Goal: Information Seeking & Learning: Learn about a topic

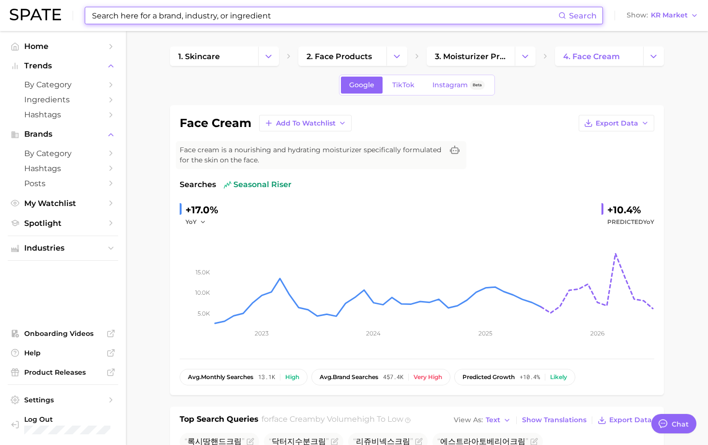
scroll to position [436, 0]
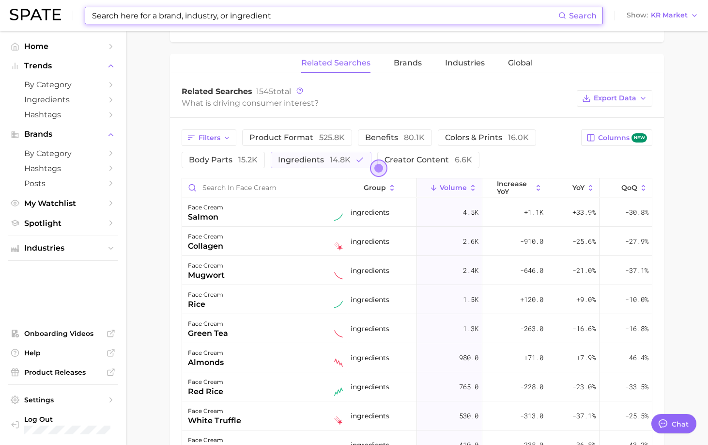
type input "ㄹ"
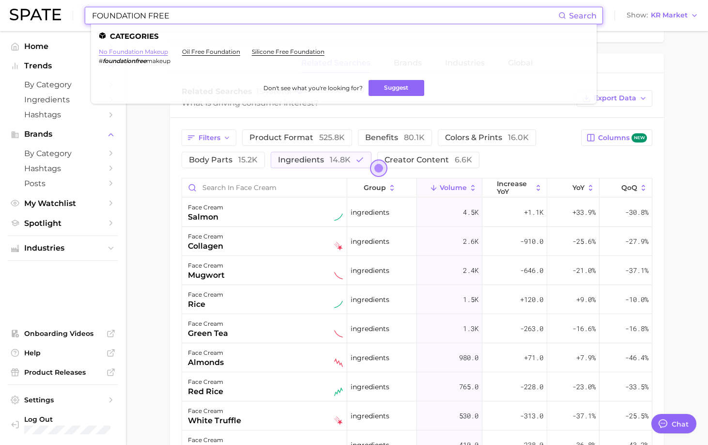
type input "FOUNDATION FREE"
click at [140, 49] on link "no foundation makeup" at bounding box center [133, 51] width 69 height 7
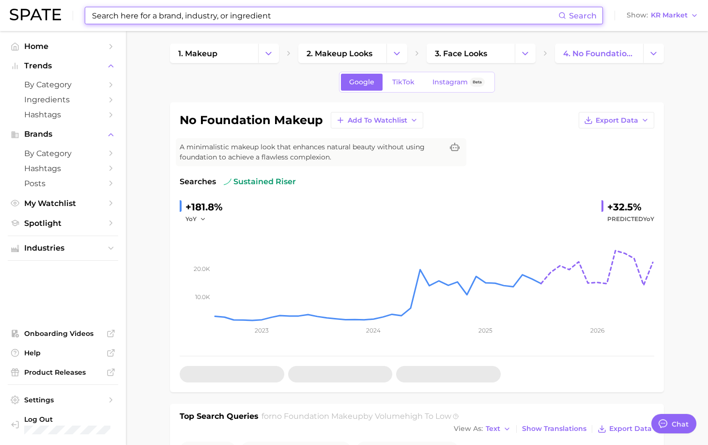
scroll to position [242, 0]
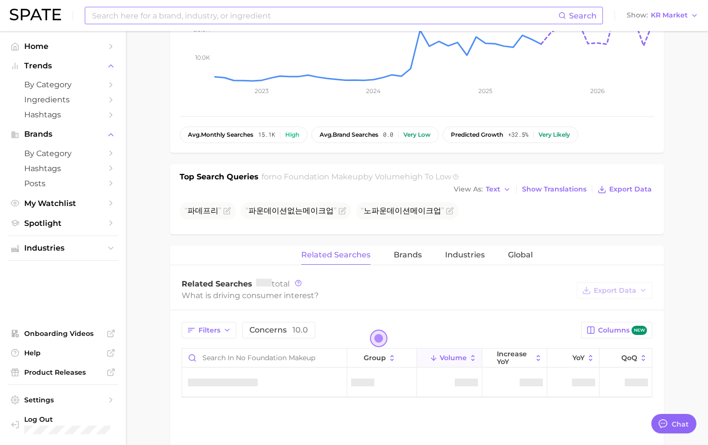
click at [644, 135] on div "avg. monthly searches 15.1k High avg. brand searches 0.0 Very low predicted gro…" at bounding box center [417, 134] width 475 height 16
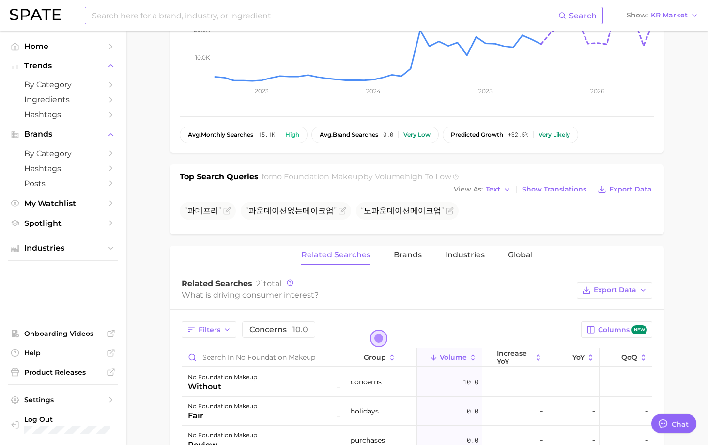
click at [691, 267] on main "1. makeup 2. makeup looks 3. face looks 4. no foundation makeup Google TikTok I…" at bounding box center [417, 320] width 582 height 1063
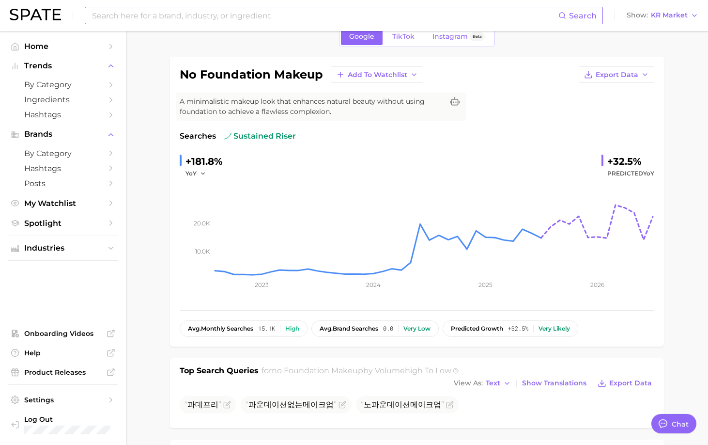
scroll to position [339, 0]
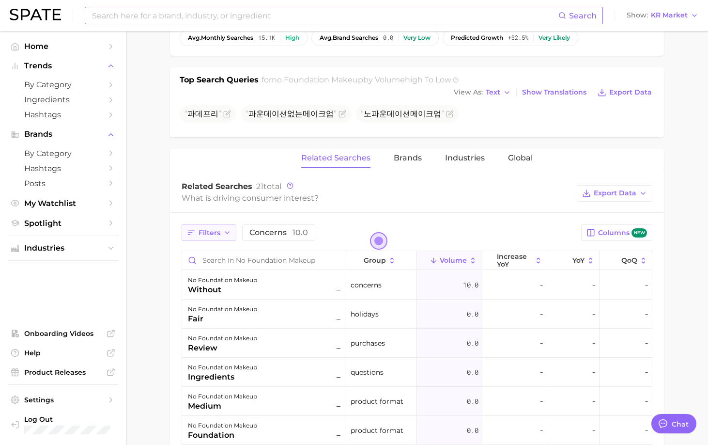
click at [229, 240] on button "Filters" at bounding box center [209, 232] width 55 height 16
click at [669, 176] on main "1. makeup 2. makeup looks 3. face looks 4. no foundation makeup Google TikTok I…" at bounding box center [417, 223] width 582 height 1063
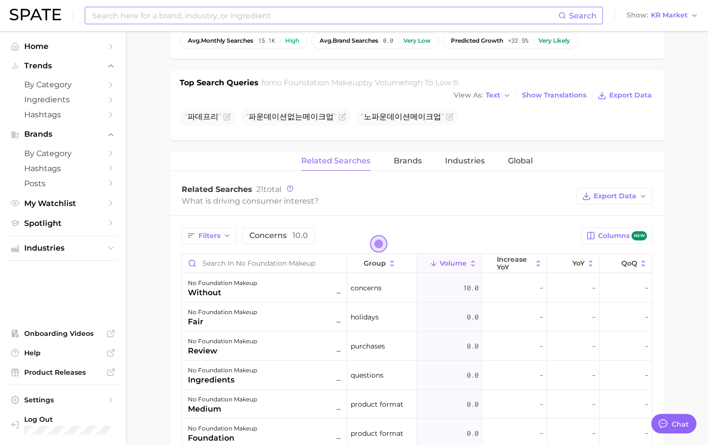
scroll to position [97, 0]
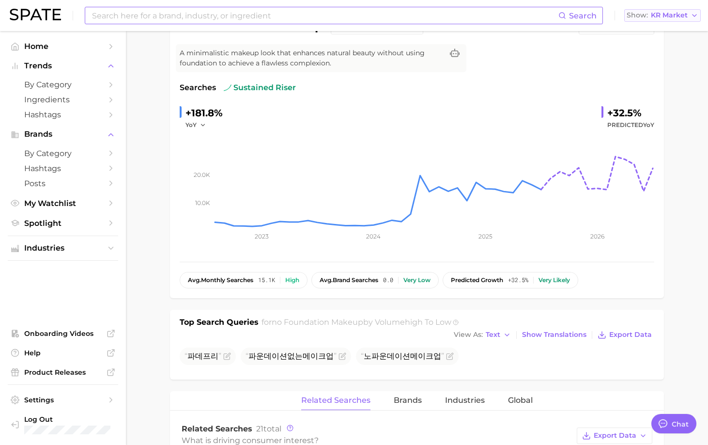
click at [684, 14] on span "KR Market" at bounding box center [669, 15] width 37 height 5
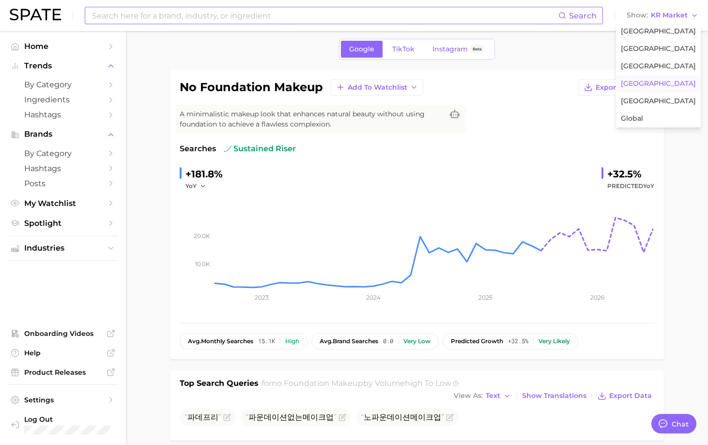
scroll to position [0, 0]
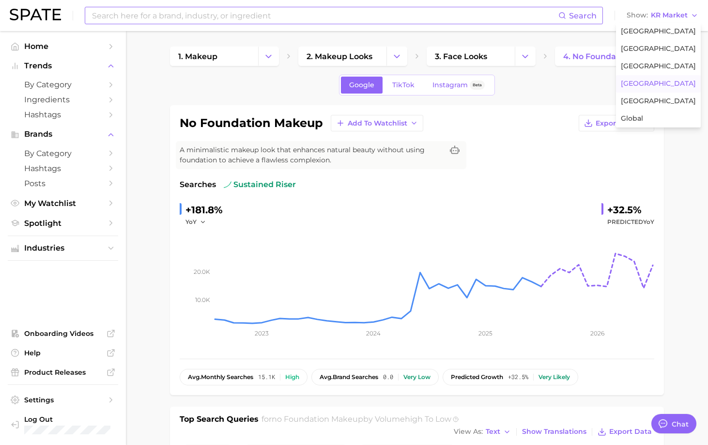
drag, startPoint x: 176, startPoint y: 28, endPoint x: 171, endPoint y: 19, distance: 10.0
click at [176, 28] on div "Search Show KR Market [GEOGRAPHIC_DATA] [GEOGRAPHIC_DATA] [GEOGRAPHIC_DATA] [GE…" at bounding box center [354, 15] width 689 height 31
click at [171, 18] on input at bounding box center [324, 15] width 467 height 16
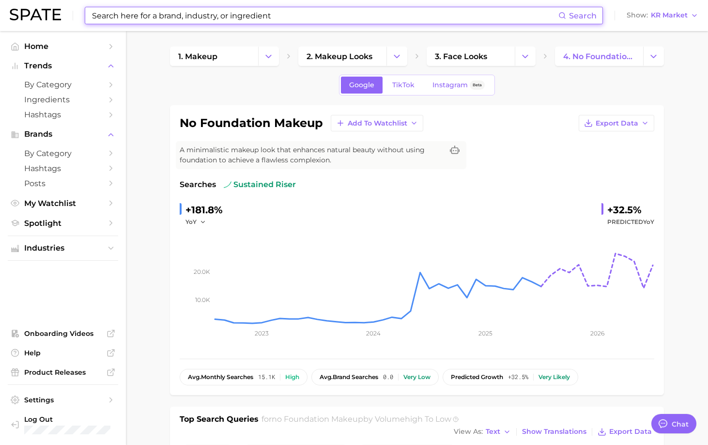
type input "ㄹ"
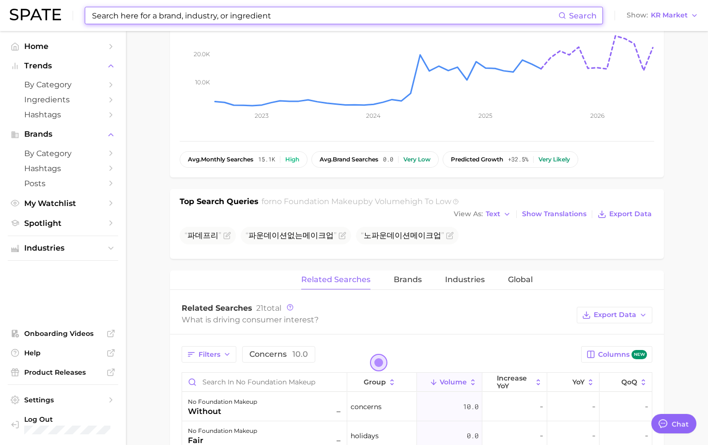
scroll to position [242, 0]
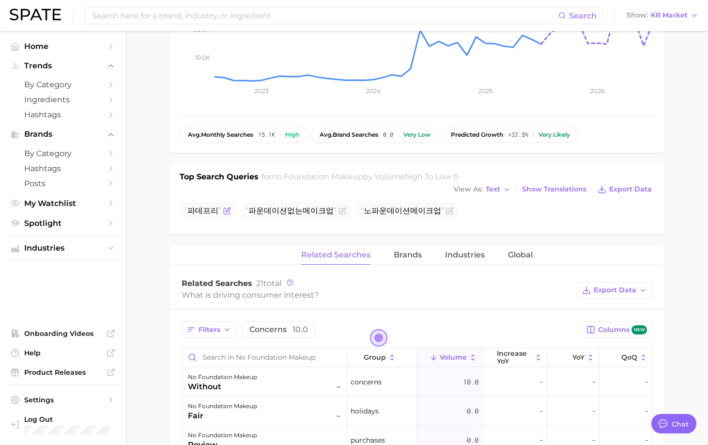
click at [201, 215] on span "파데프리" at bounding box center [203, 211] width 37 height 12
click at [227, 214] on icon "Flag as miscategorized or irrelevant" at bounding box center [227, 211] width 6 height 6
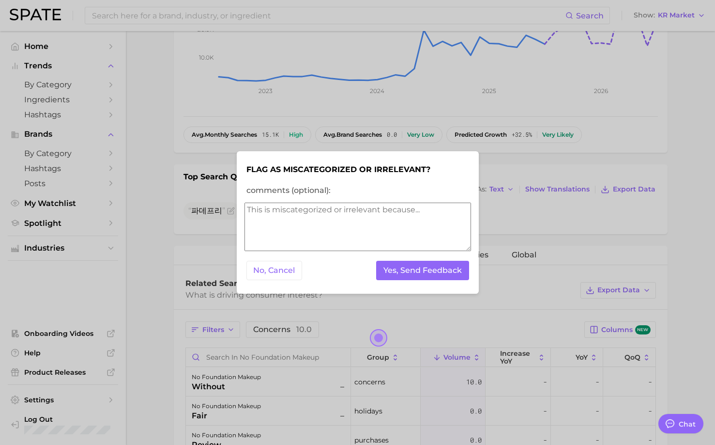
click at [621, 187] on div at bounding box center [357, 222] width 715 height 445
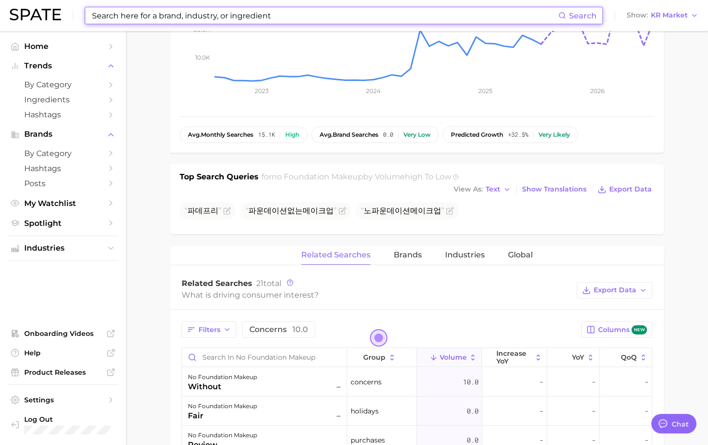
click at [176, 20] on input at bounding box center [324, 15] width 467 height 16
type input "V"
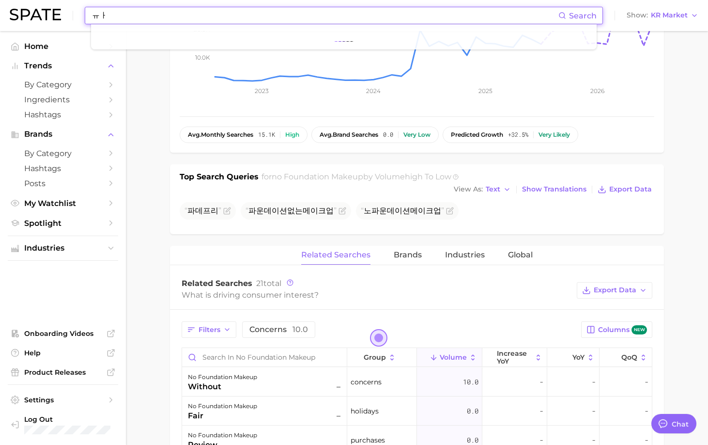
type input "ㅠ"
type input "V"
click at [232, 250] on div "Related Searches Brands Industries Global" at bounding box center [417, 255] width 494 height 19
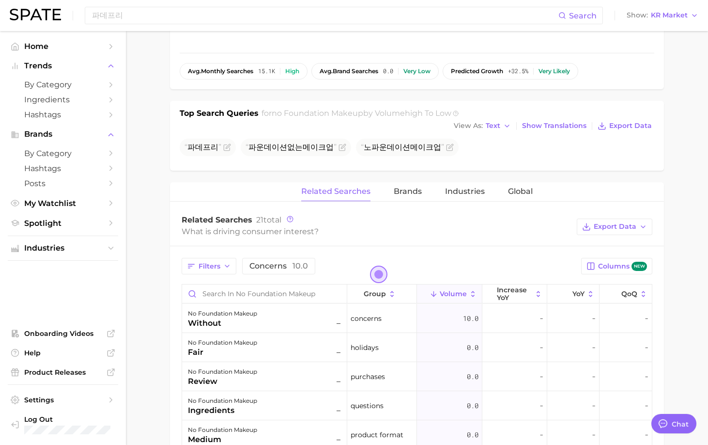
scroll to position [387, 0]
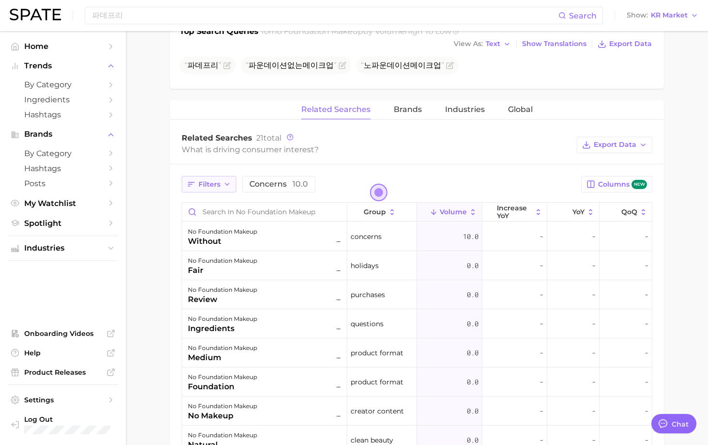
click at [218, 180] on span "Filters" at bounding box center [210, 184] width 22 height 8
click at [166, 232] on main "1. makeup 2. makeup looks 3. face looks 4. no foundation makeup Google TikTok I…" at bounding box center [417, 175] width 582 height 1063
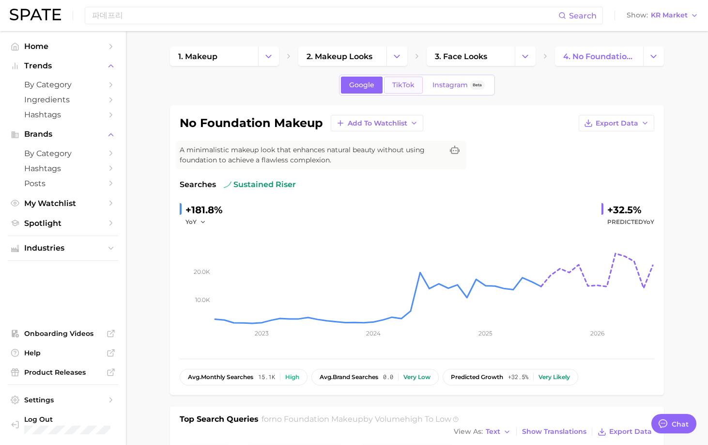
click at [400, 84] on span "TikTok" at bounding box center [403, 85] width 22 height 8
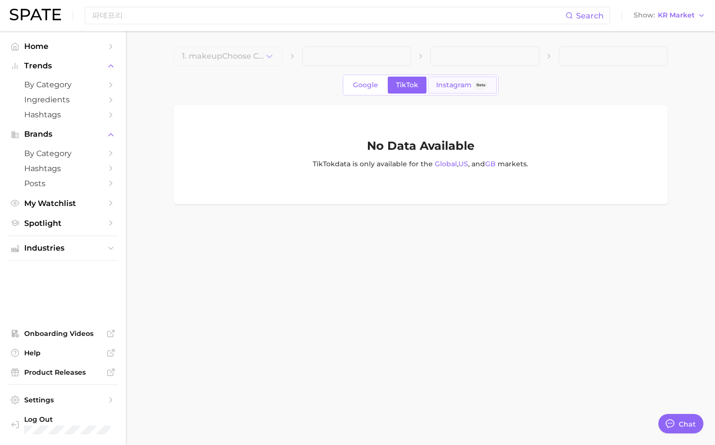
click at [442, 88] on span "Instagram" at bounding box center [453, 85] width 35 height 8
click at [368, 89] on span "Google" at bounding box center [365, 85] width 25 height 8
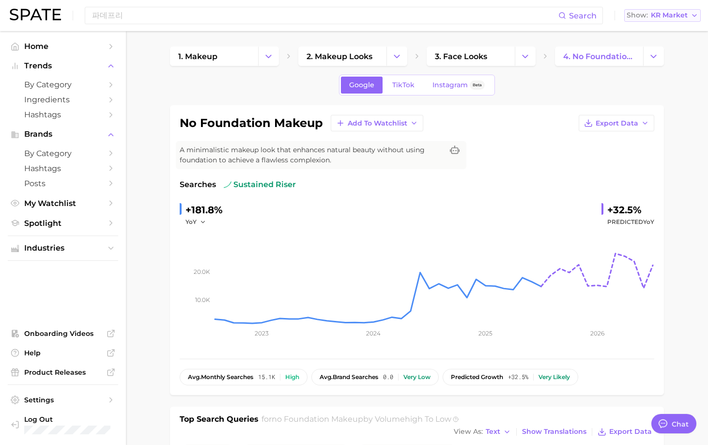
click at [653, 13] on span "KR Market" at bounding box center [669, 15] width 37 height 5
click at [646, 31] on span "[GEOGRAPHIC_DATA]" at bounding box center [658, 31] width 75 height 8
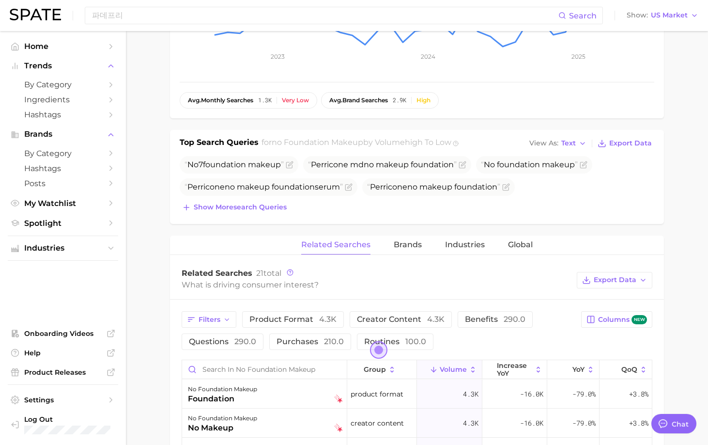
scroll to position [339, 0]
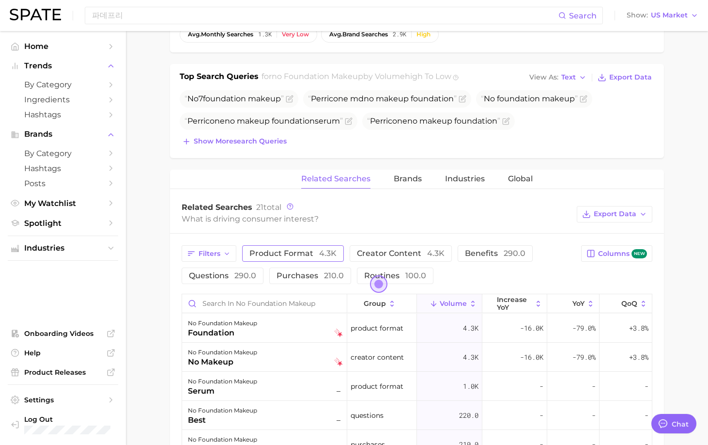
click at [290, 258] on button "product format 4.3k" at bounding box center [293, 253] width 102 height 16
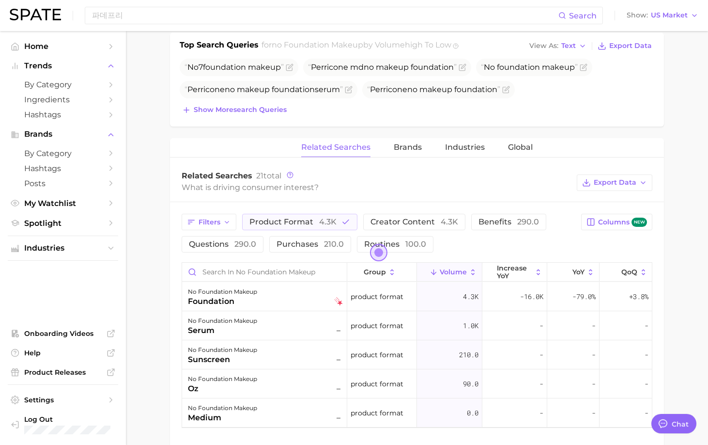
scroll to position [387, 0]
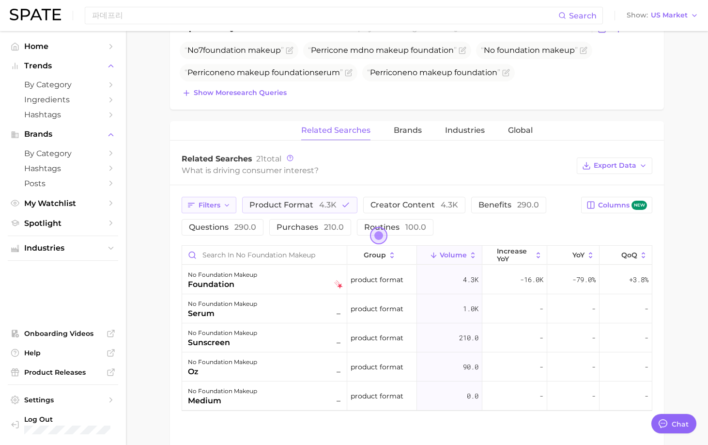
click at [210, 203] on span "Filters" at bounding box center [210, 205] width 22 height 8
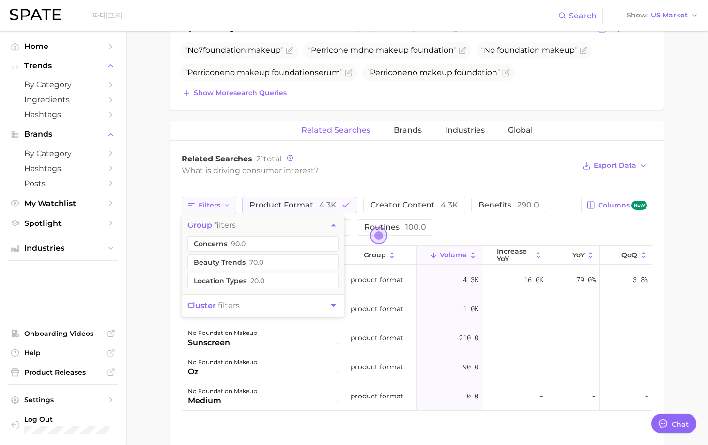
click at [210, 203] on span "Filters" at bounding box center [210, 205] width 22 height 8
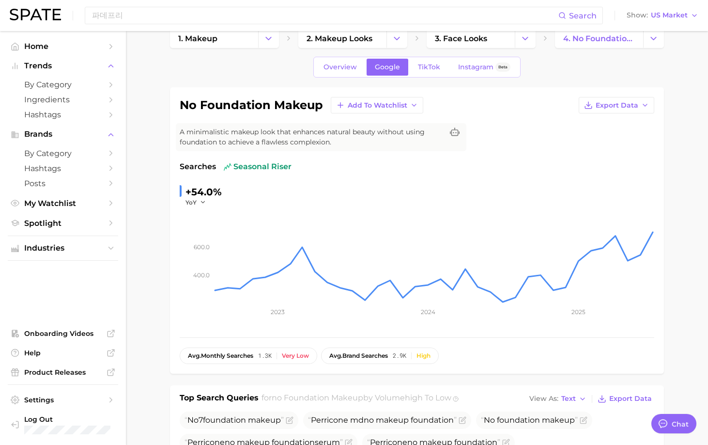
scroll to position [0, 0]
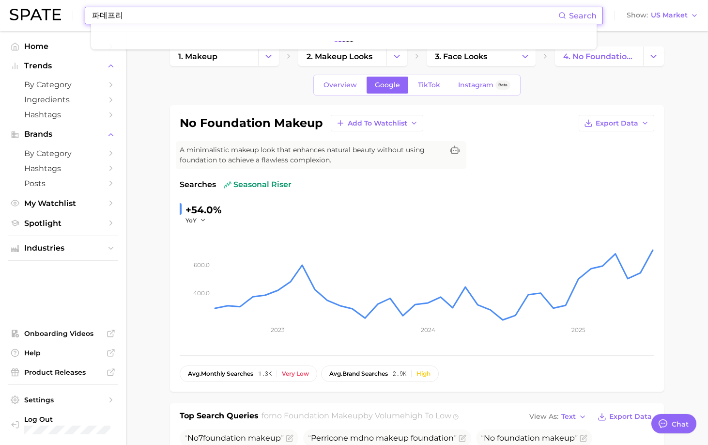
click at [148, 17] on input "파데프리" at bounding box center [324, 15] width 467 height 16
drag, startPoint x: 148, startPoint y: 17, endPoint x: 22, endPoint y: 18, distance: 125.5
click at [22, 18] on div "파데프리 Search Show US Market" at bounding box center [354, 15] width 689 height 31
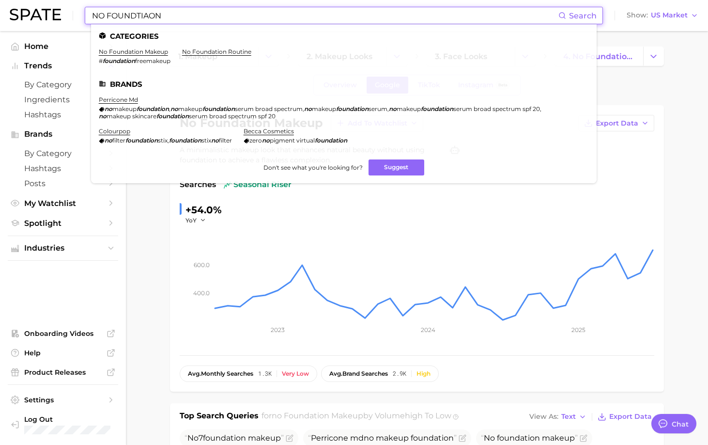
drag, startPoint x: 104, startPoint y: 17, endPoint x: -10, endPoint y: 9, distance: 114.6
click at [0, 9] on html "NO FOUNDTIAON Search Categories no foundation makeup # foundation freemakeup no…" at bounding box center [354, 222] width 708 height 445
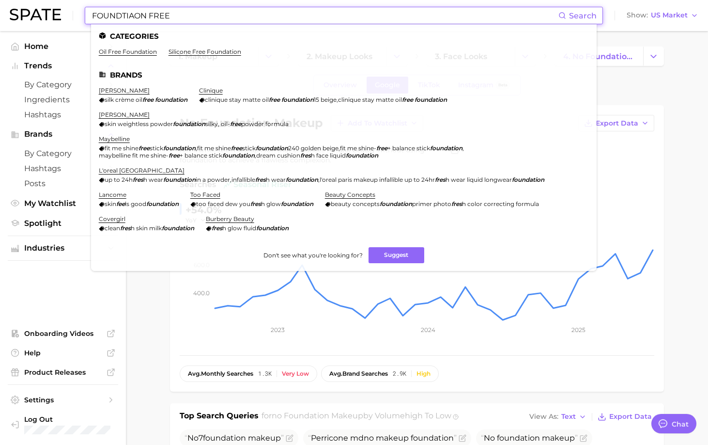
type input "FOUNDTIAON FREE"
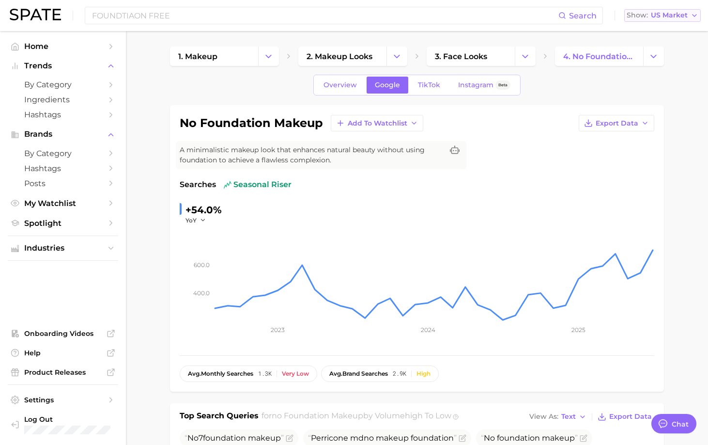
click at [679, 13] on span "US Market" at bounding box center [669, 15] width 37 height 5
click at [670, 86] on span "[GEOGRAPHIC_DATA]" at bounding box center [658, 83] width 75 height 8
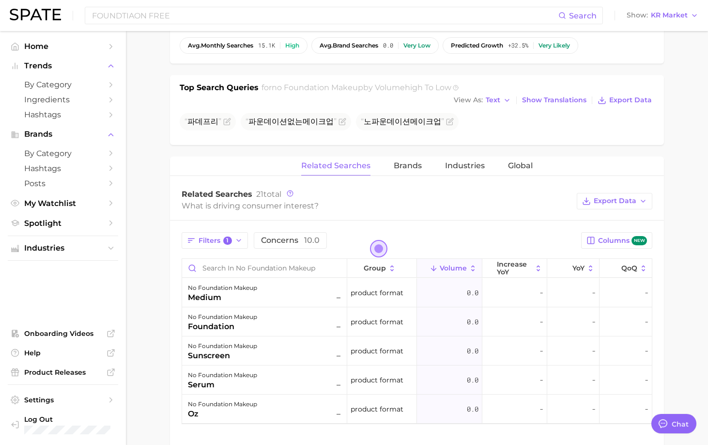
scroll to position [339, 0]
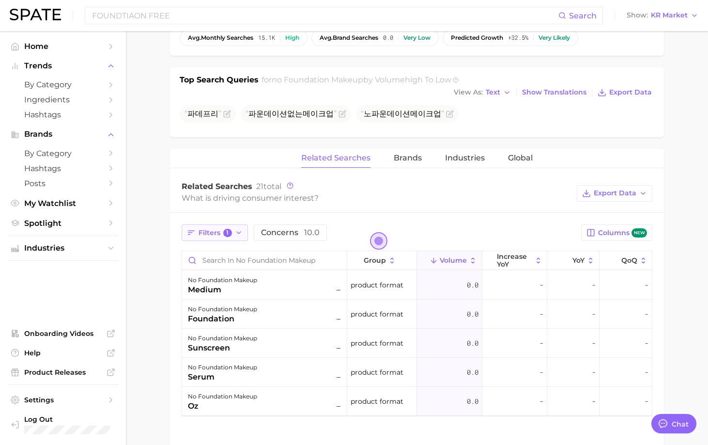
click at [231, 234] on span "1" at bounding box center [227, 233] width 9 height 9
click at [369, 208] on div "Related Searches 21 total What is driving consumer interest? Export Data" at bounding box center [417, 193] width 494 height 39
click at [195, 229] on icon "button" at bounding box center [191, 232] width 9 height 9
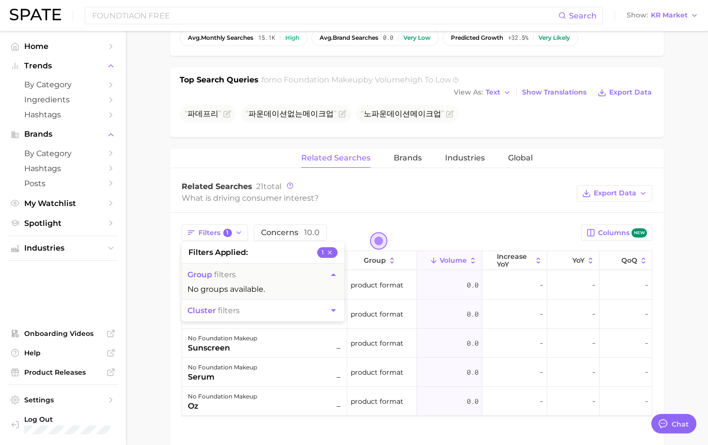
click at [394, 211] on div "Related Searches 21 total What is driving consumer interest? Export Data" at bounding box center [417, 193] width 494 height 39
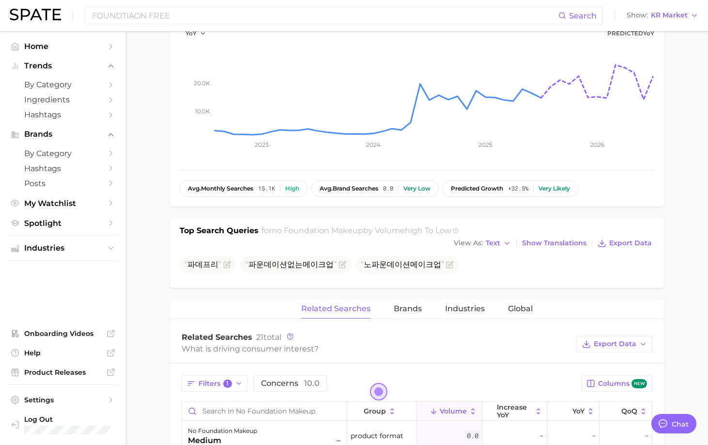
scroll to position [145, 0]
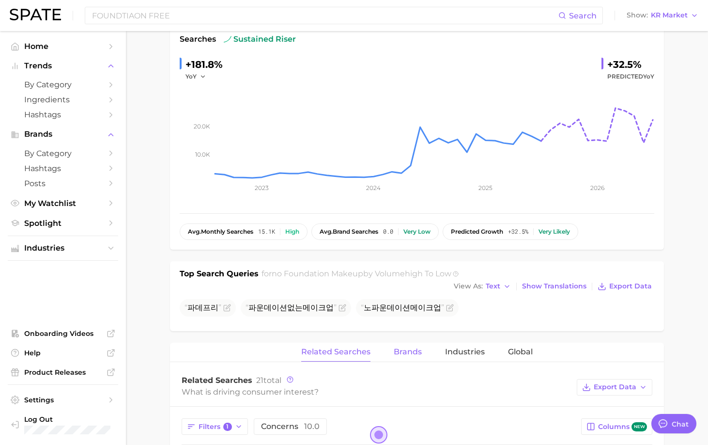
click at [409, 358] on button "Brands" at bounding box center [408, 351] width 28 height 19
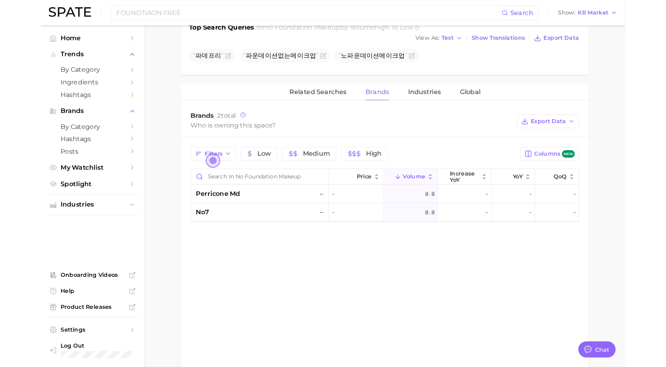
scroll to position [387, 0]
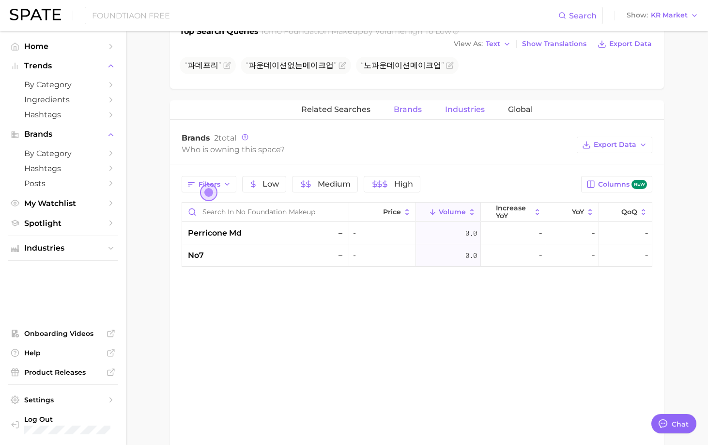
click at [449, 107] on span "Industries" at bounding box center [465, 109] width 40 height 9
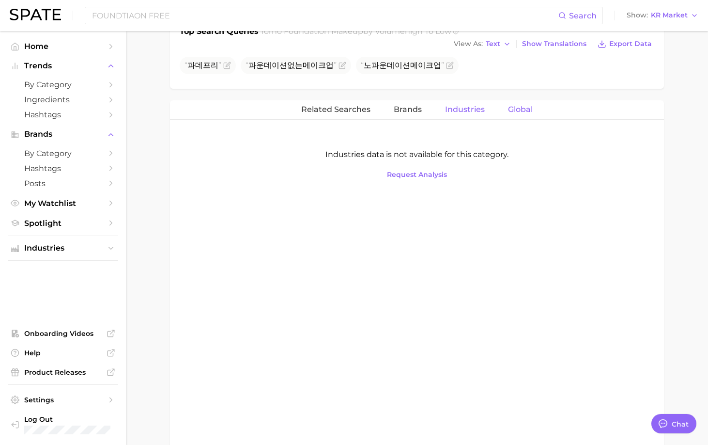
click at [516, 109] on span "Global" at bounding box center [520, 109] width 25 height 9
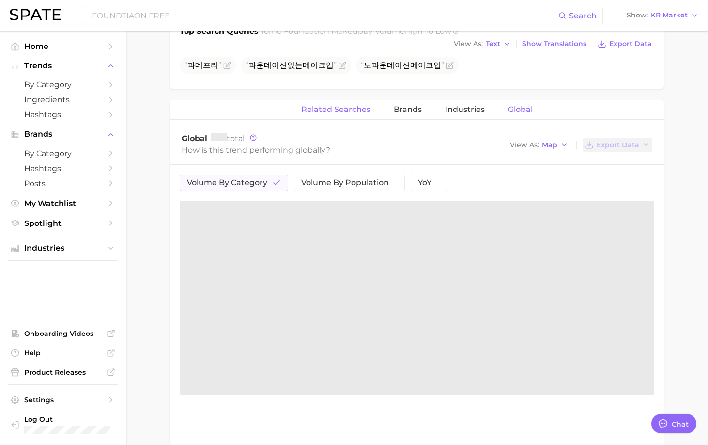
click at [330, 114] on button "Related Searches" at bounding box center [335, 109] width 69 height 19
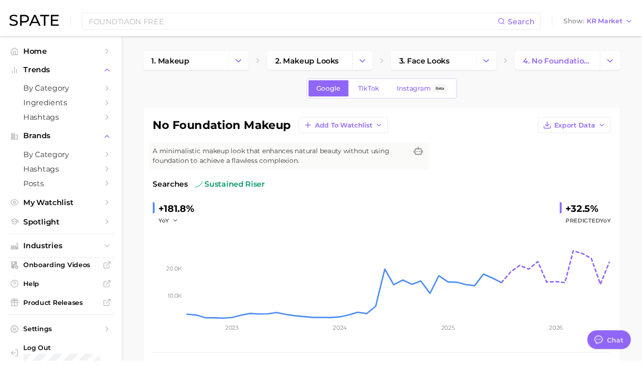
scroll to position [48, 0]
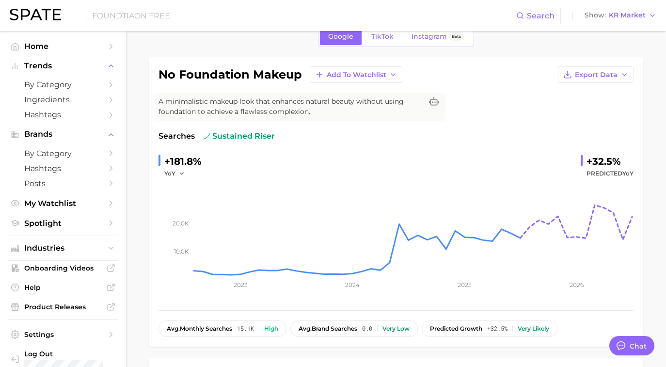
type textarea "x"
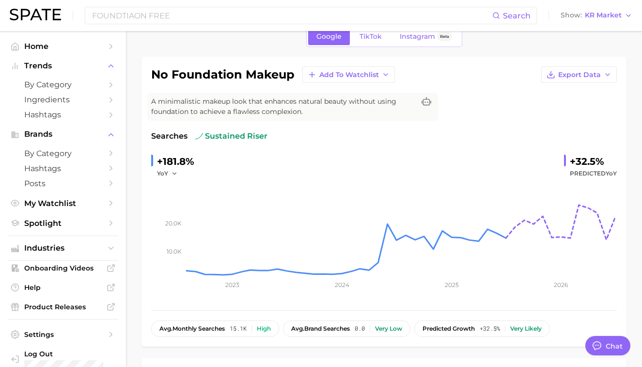
click at [487, 68] on div "no foundation makeup Add to Watchlist Export Data" at bounding box center [383, 74] width 465 height 16
click at [478, 72] on div "no foundation makeup Add to Watchlist Export Data" at bounding box center [383, 74] width 465 height 16
click at [480, 70] on div "no foundation makeup Add to Watchlist Export Data" at bounding box center [383, 74] width 465 height 16
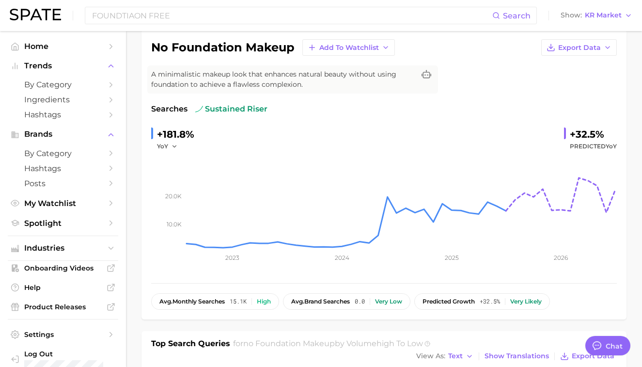
scroll to position [30, 0]
